Goal: Check status

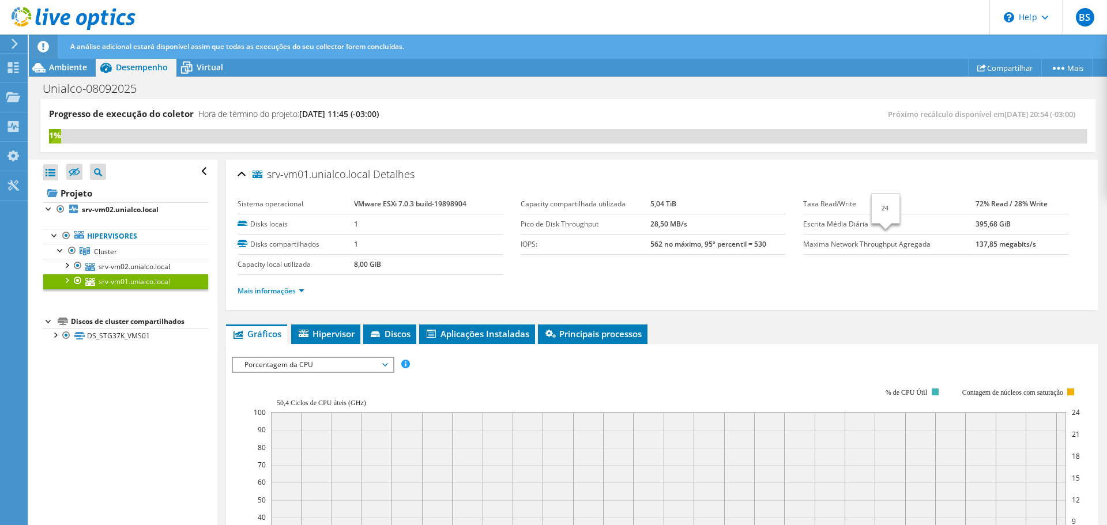
select select "Over Provisioning"
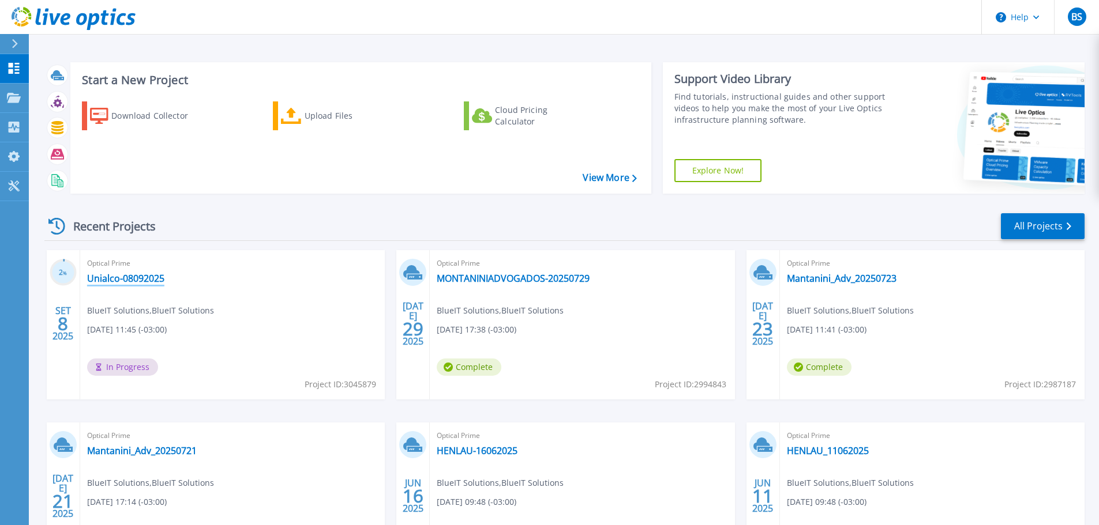
click at [124, 273] on link "Unialco-08092025" at bounding box center [125, 279] width 77 height 12
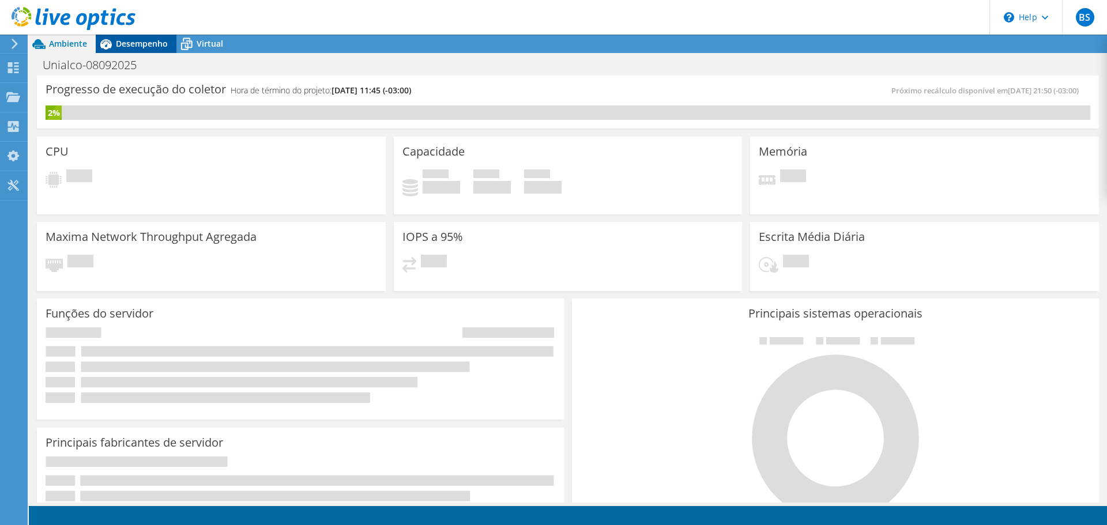
click at [129, 43] on span "Desempenho" at bounding box center [142, 43] width 52 height 11
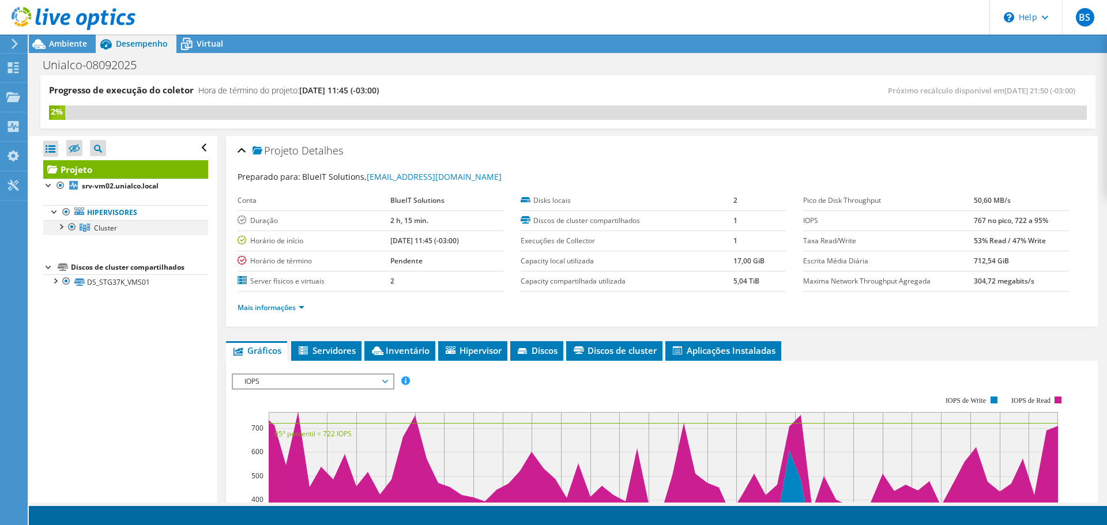
click at [63, 228] on div at bounding box center [61, 226] width 12 height 12
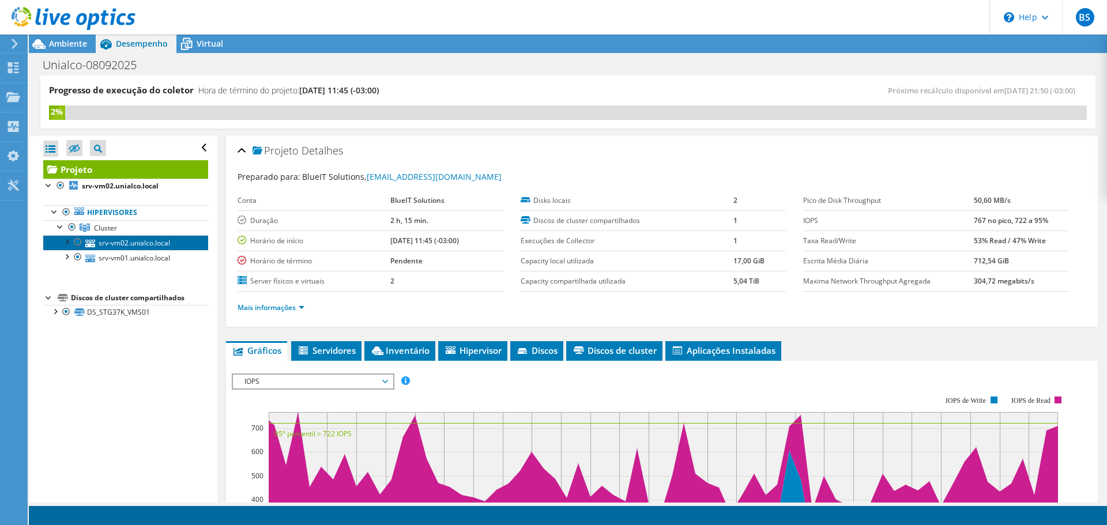
click at [127, 241] on link "srv-vm02.unialco.local" at bounding box center [125, 242] width 165 height 15
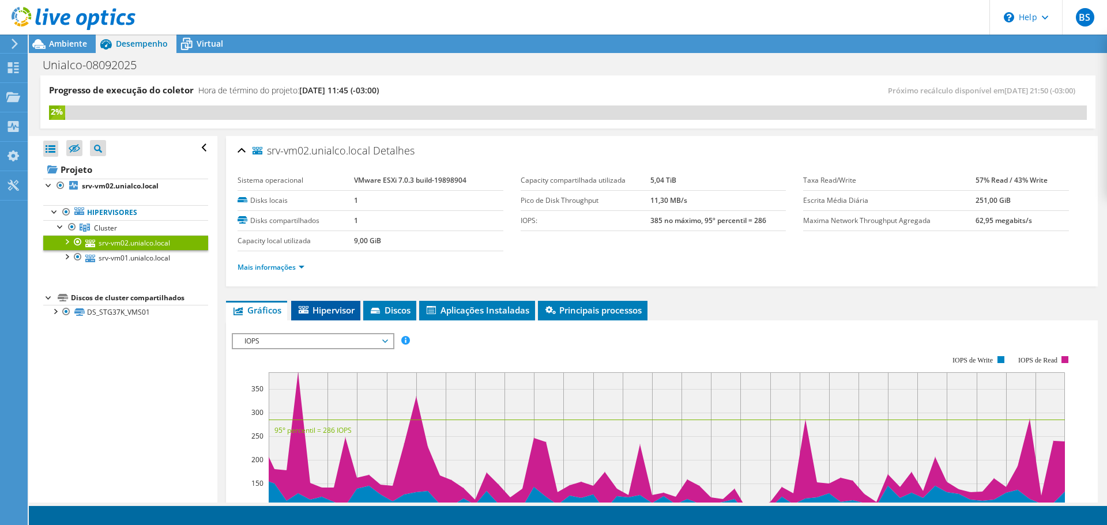
click at [324, 311] on span "Hipervisor" at bounding box center [326, 311] width 58 height 12
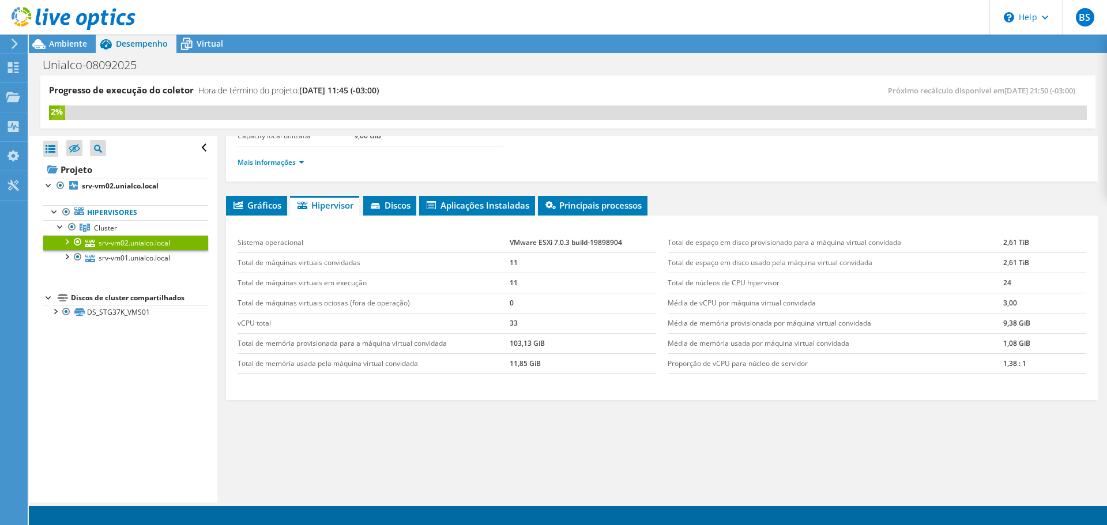
scroll to position [107, 0]
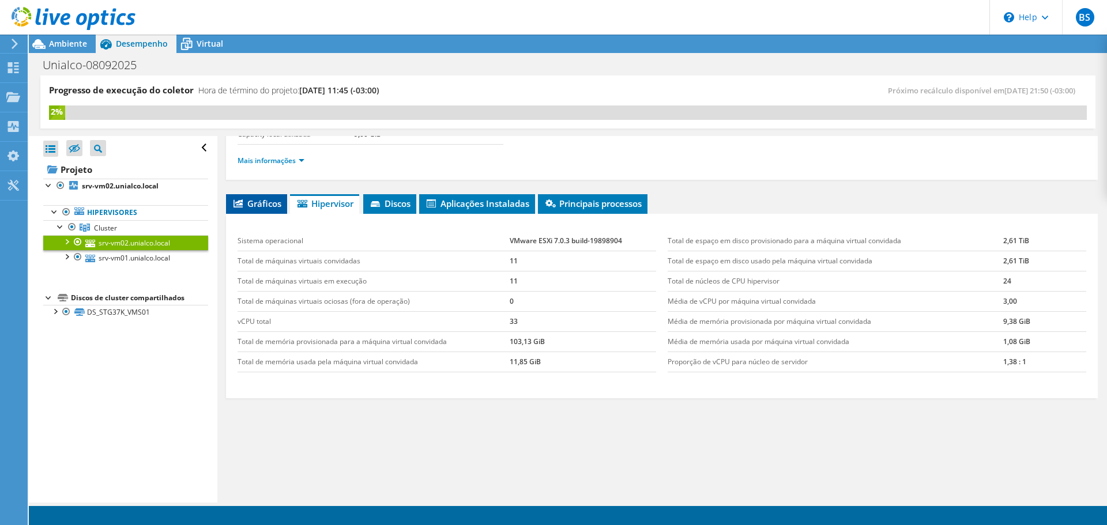
click at [249, 200] on span "Gráficos" at bounding box center [257, 204] width 50 height 12
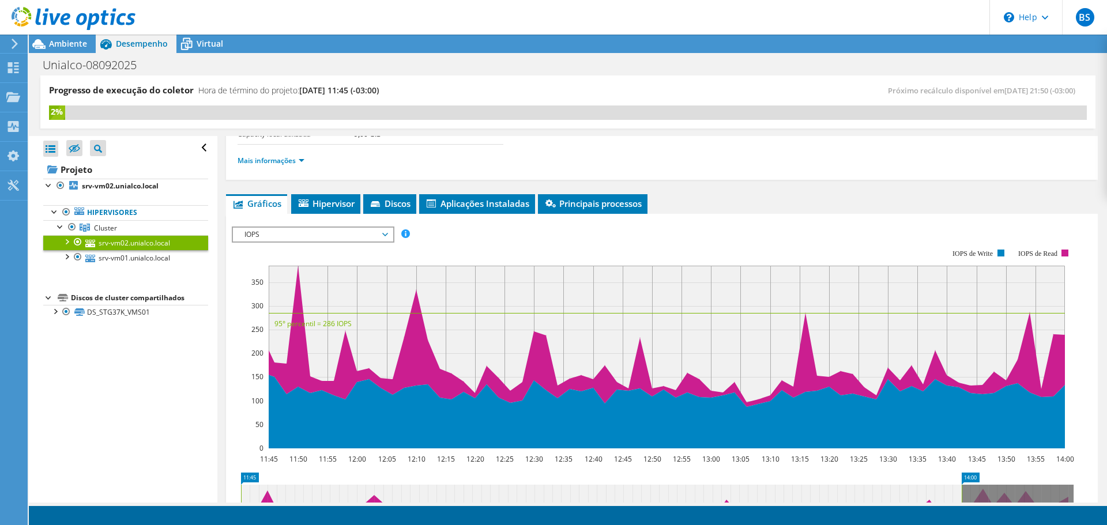
scroll to position [0, 0]
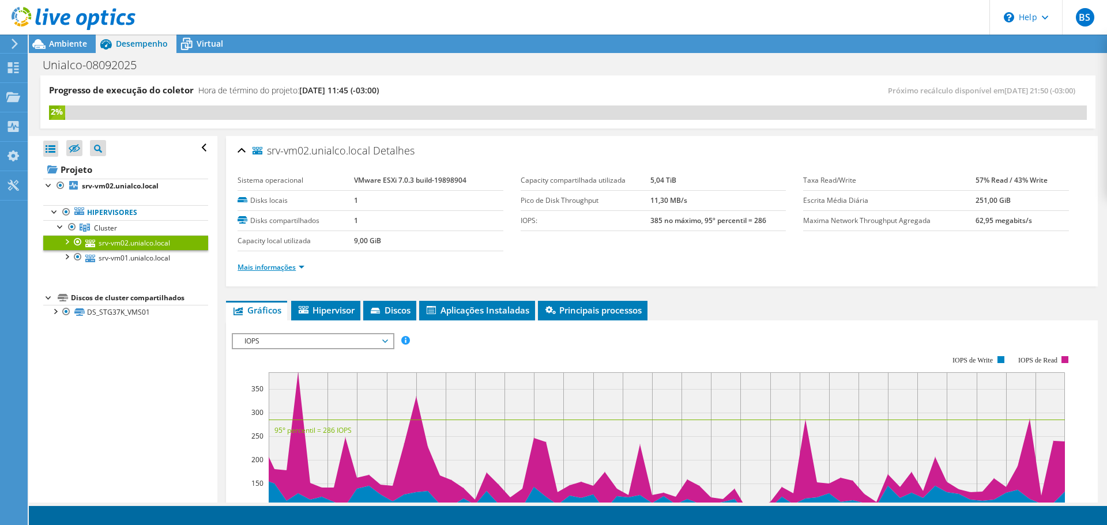
click at [250, 266] on link "Mais informações" at bounding box center [271, 267] width 67 height 10
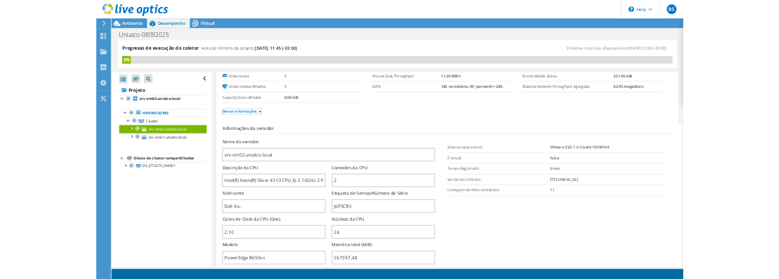
scroll to position [173, 0]
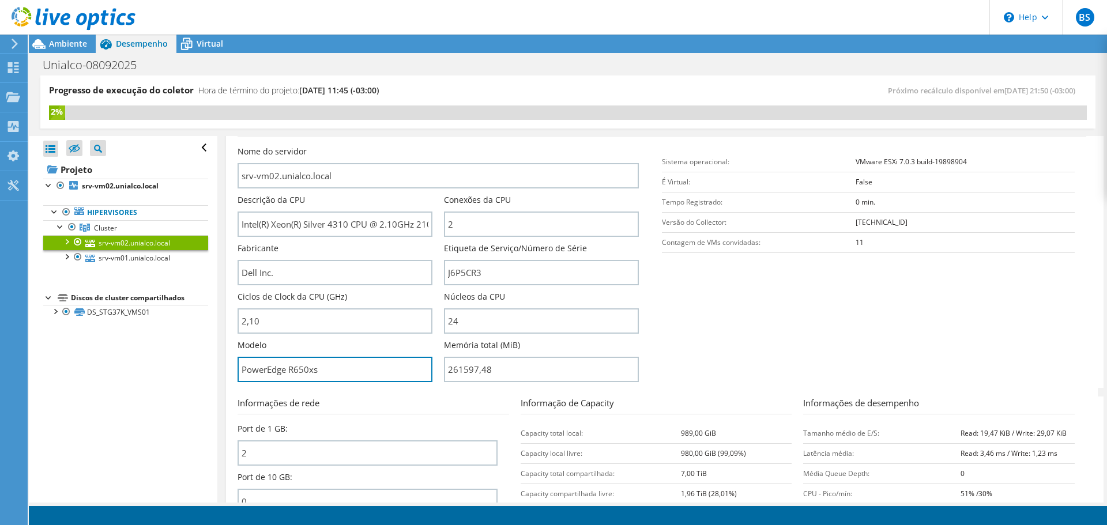
drag, startPoint x: 345, startPoint y: 371, endPoint x: 231, endPoint y: 373, distance: 114.2
click at [231, 373] on div "srv-vm02.unialco.local Detalhes Sistema operacional VMware ESXi 7.0.3 build-198…" at bounding box center [662, 300] width 872 height 674
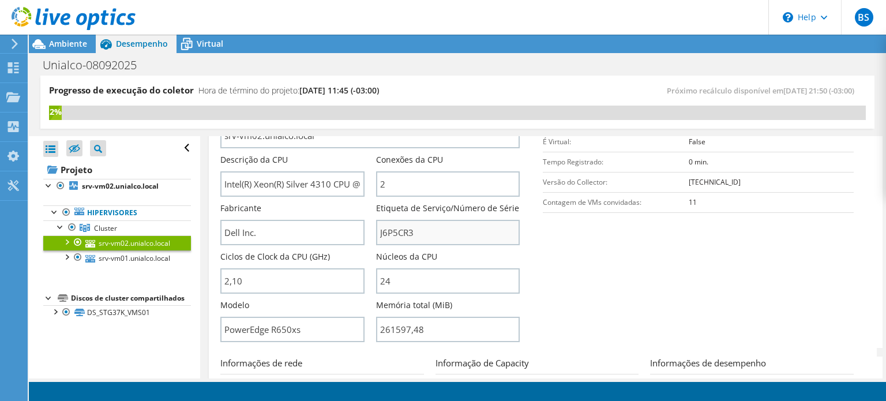
scroll to position [254, 0]
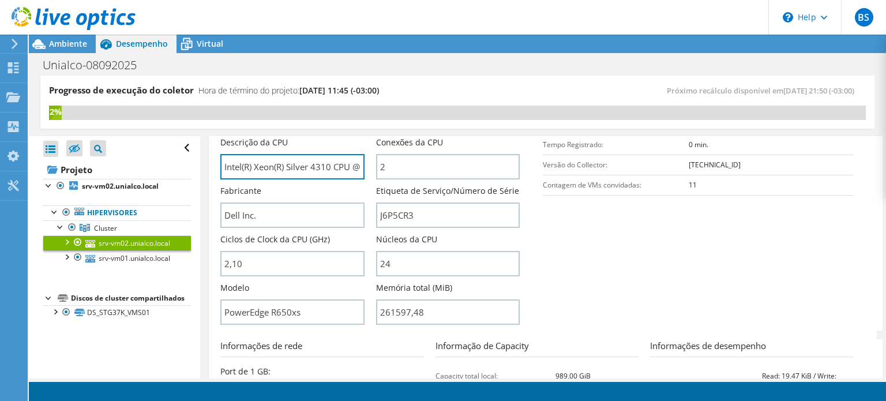
drag, startPoint x: 331, startPoint y: 165, endPoint x: 212, endPoint y: 170, distance: 119.5
click at [212, 170] on div "srv-vm02.unialco.local Detalhes Sistema operacional VMware ESXi 7.0.3 build-198…" at bounding box center [543, 249] width 668 height 734
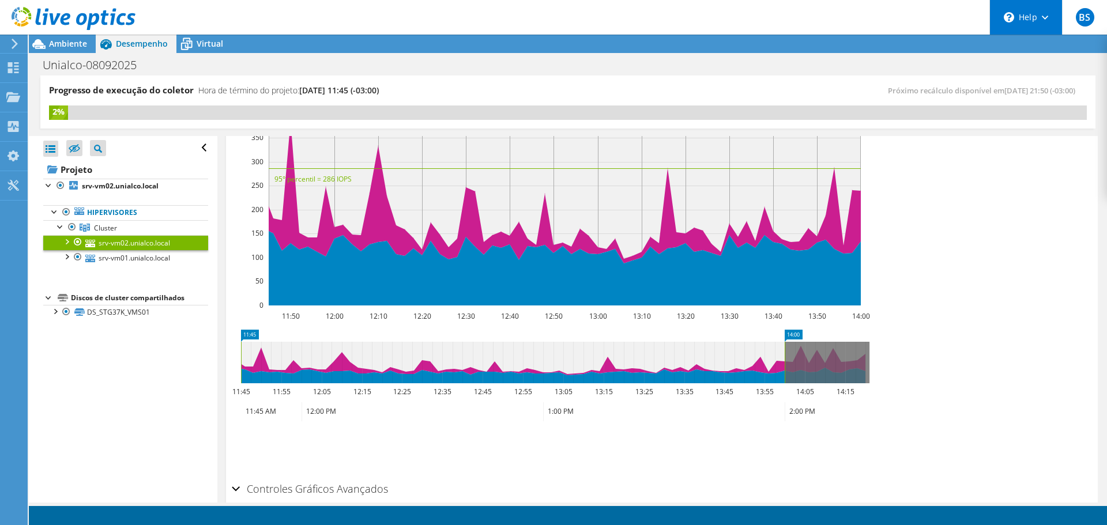
scroll to position [773, 0]
